Goal: Information Seeking & Learning: Check status

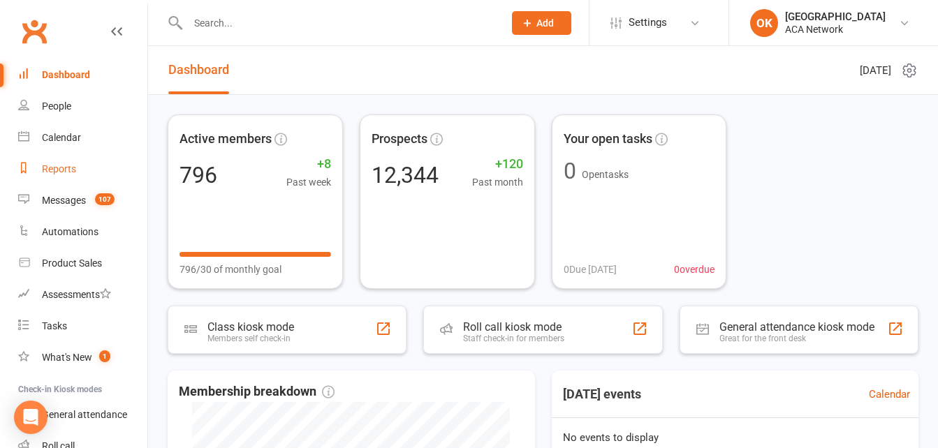
click at [64, 167] on div "Reports" at bounding box center [59, 168] width 34 height 11
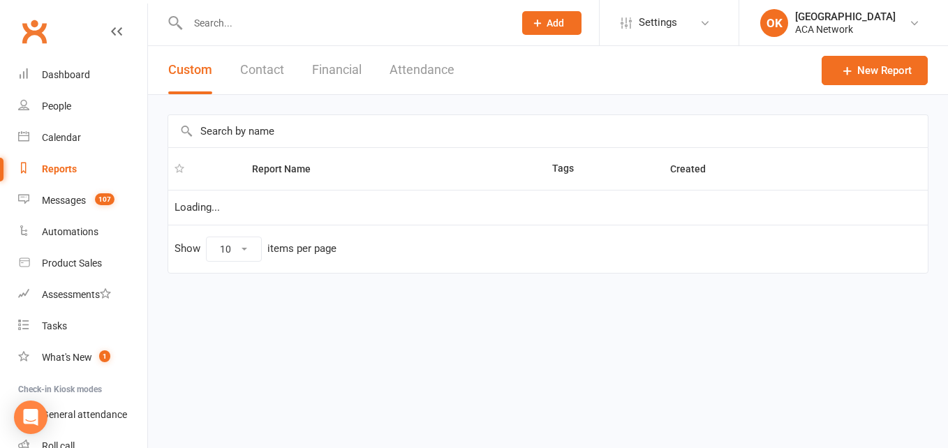
select select "100"
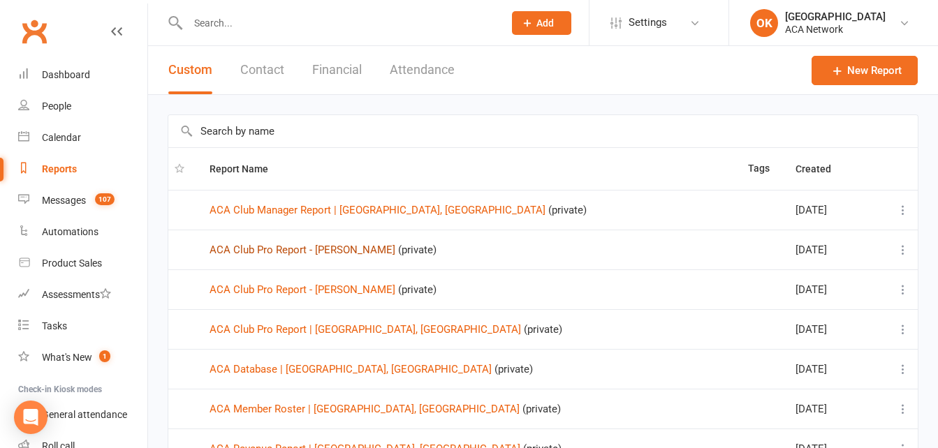
click at [339, 253] on link "ACA Club Pro Report - [PERSON_NAME]" at bounding box center [302, 250] width 186 height 13
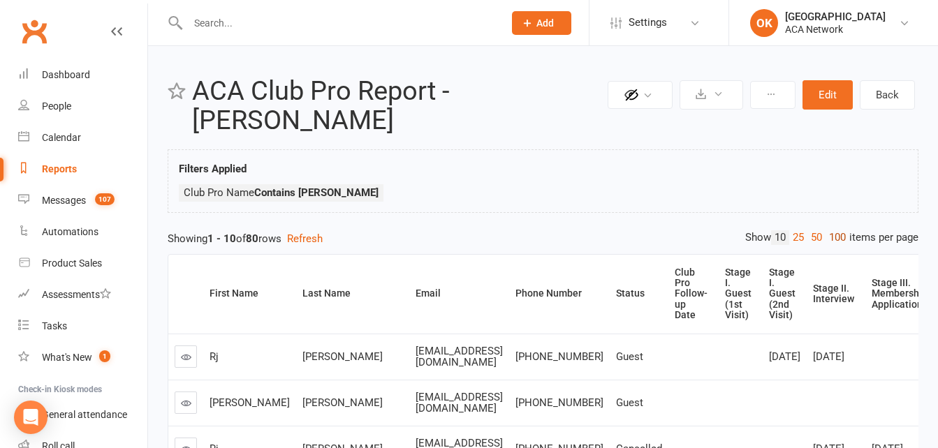
click at [839, 240] on link "100" at bounding box center [837, 237] width 24 height 15
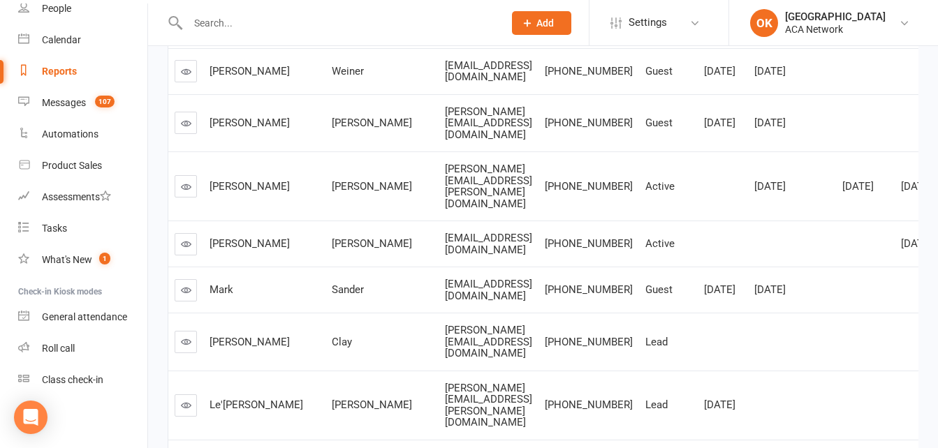
scroll to position [1967, 0]
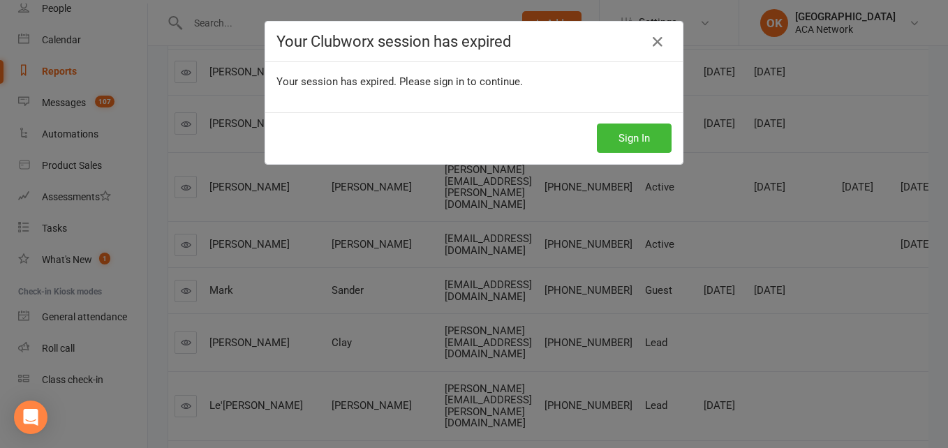
drag, startPoint x: 651, startPoint y: 41, endPoint x: 655, endPoint y: 4, distance: 37.2
click at [654, 14] on div "Your Clubworx session has expired Your session has expired. Please sign in to c…" at bounding box center [474, 224] width 948 height 448
